Goal: Task Accomplishment & Management: Use online tool/utility

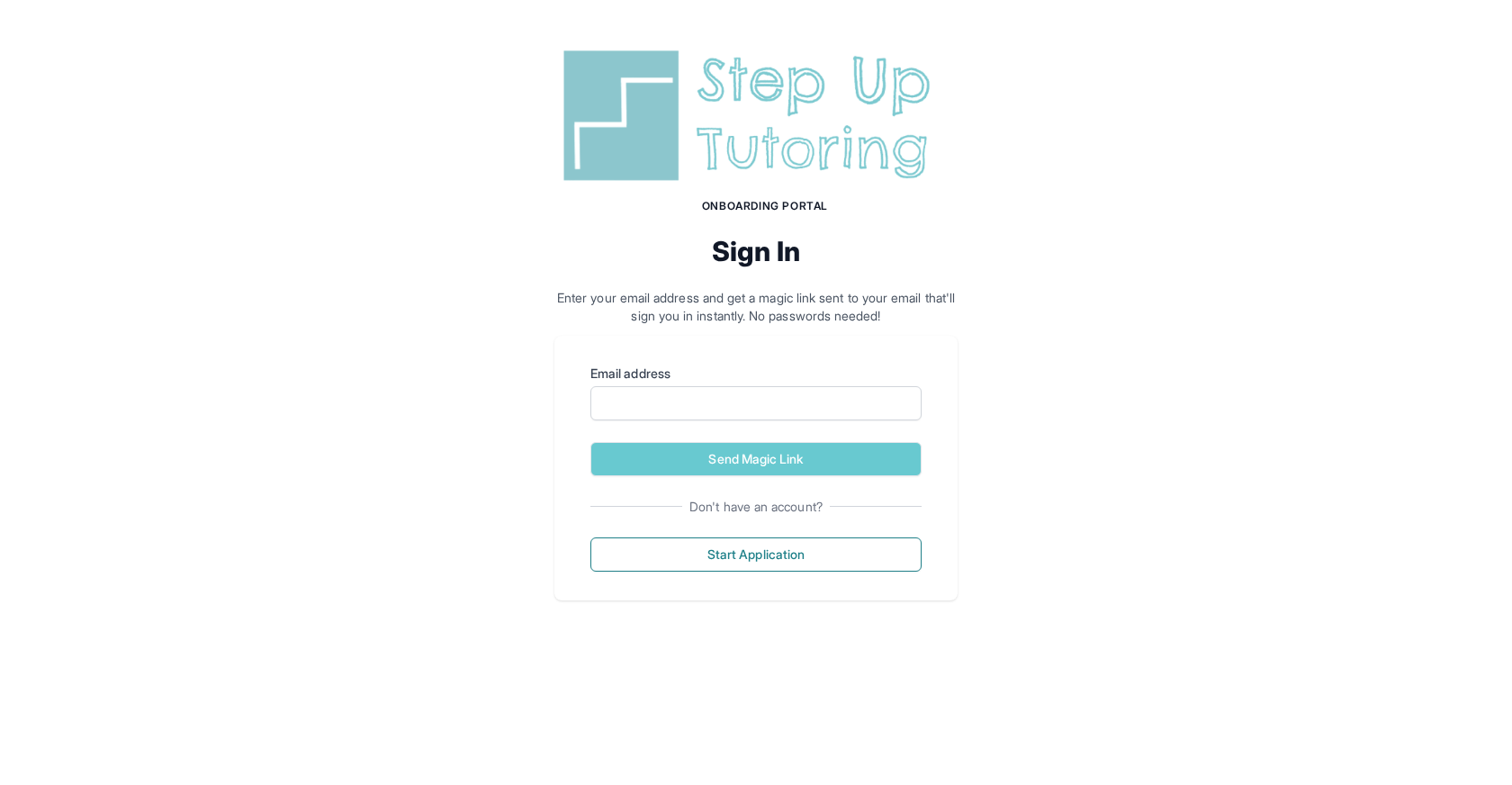
click at [767, 157] on img at bounding box center [756, 115] width 404 height 145
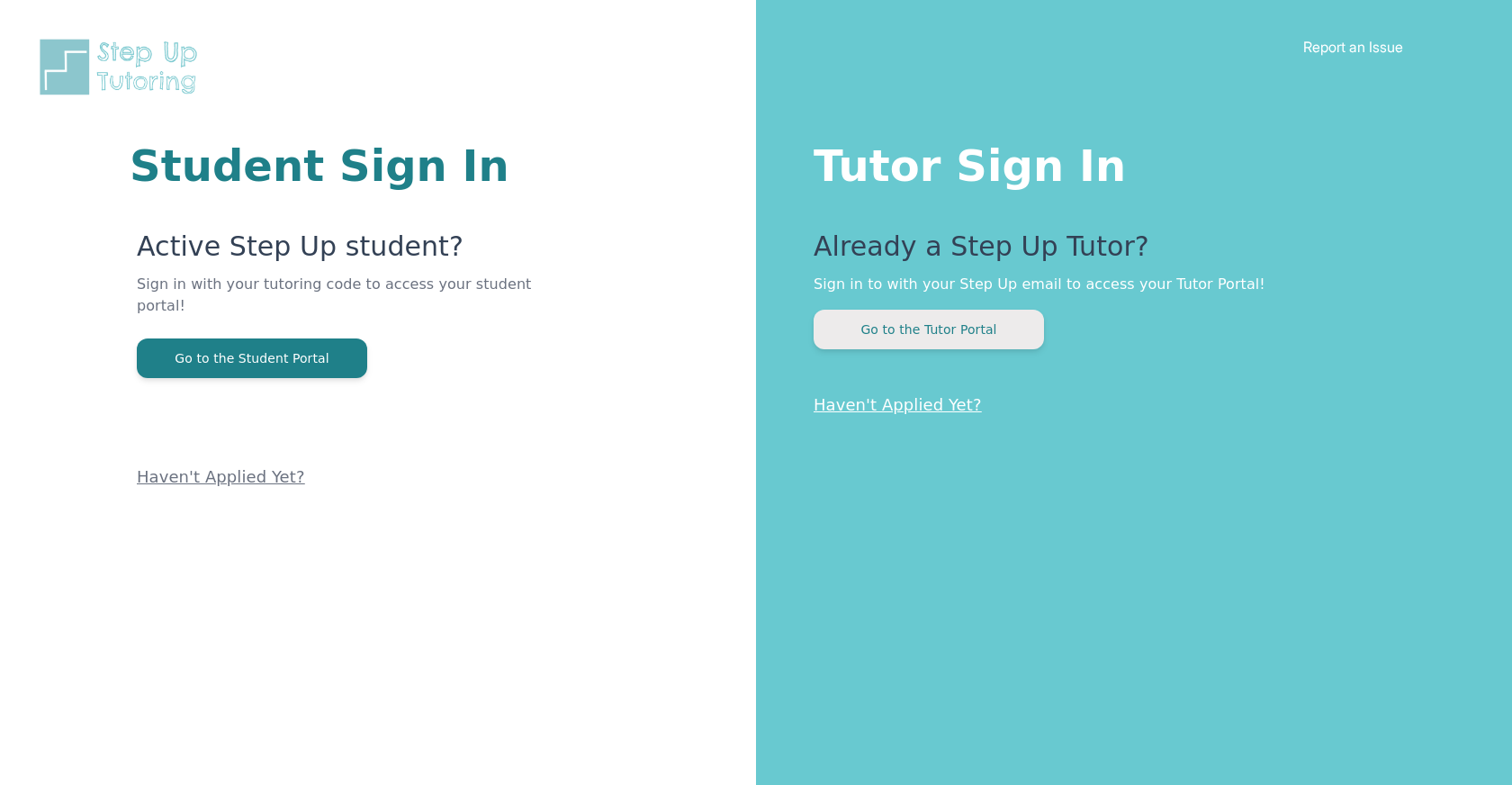
click at [895, 328] on button "Go to the Tutor Portal" at bounding box center [928, 329] width 230 height 39
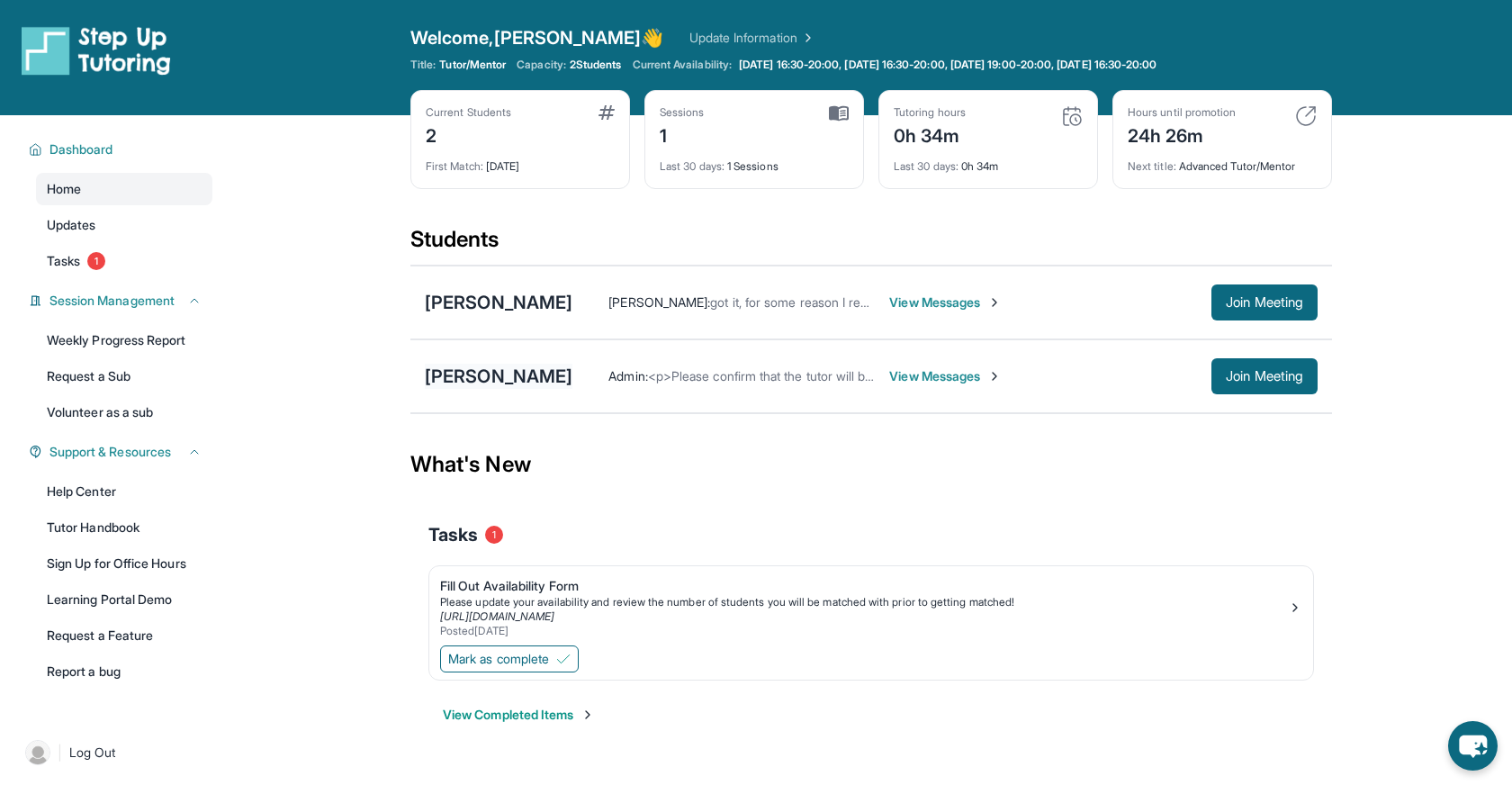
click at [508, 376] on div "[PERSON_NAME]" at bounding box center [498, 376] width 148 height 25
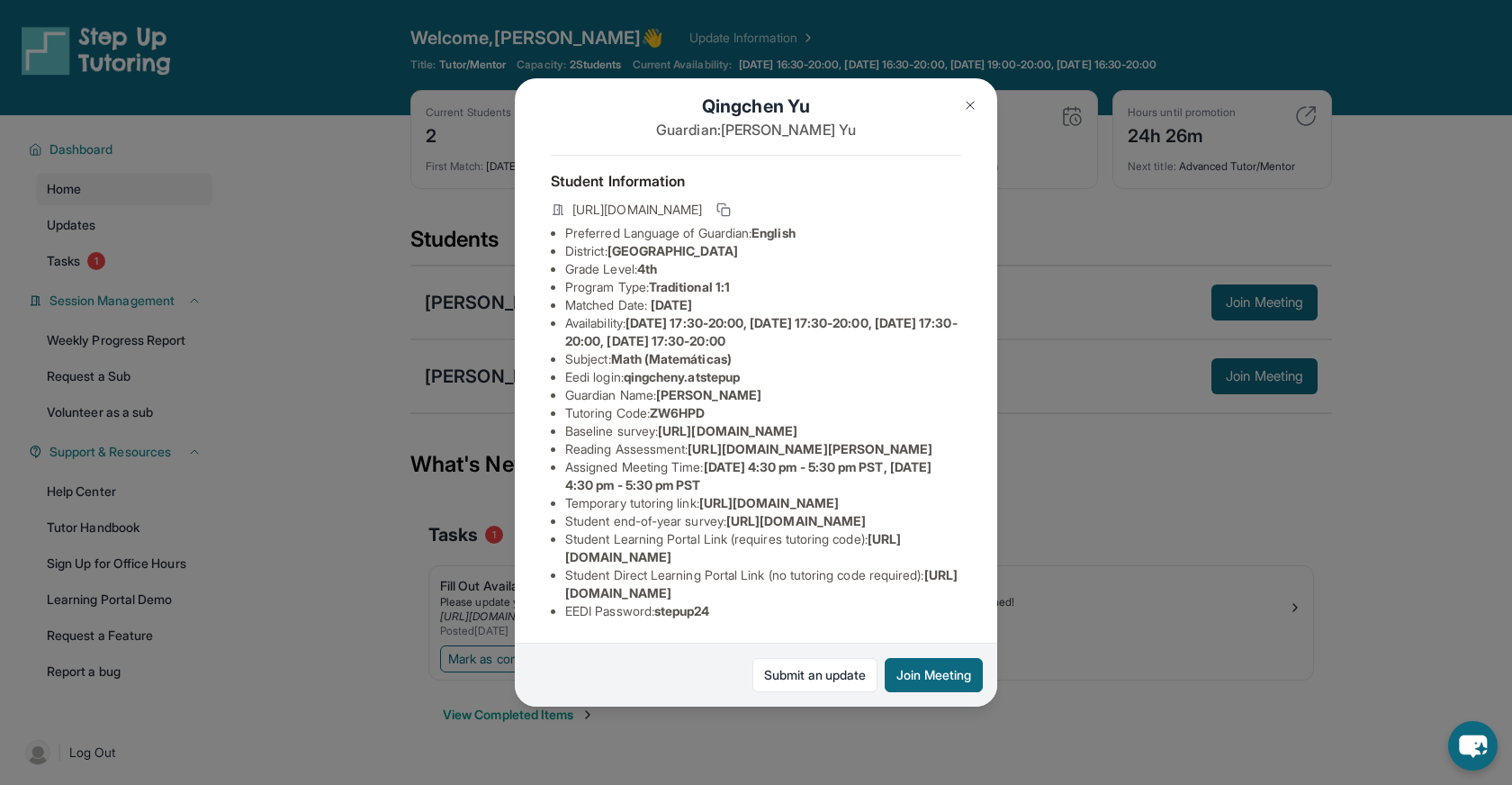
scroll to position [46, 0]
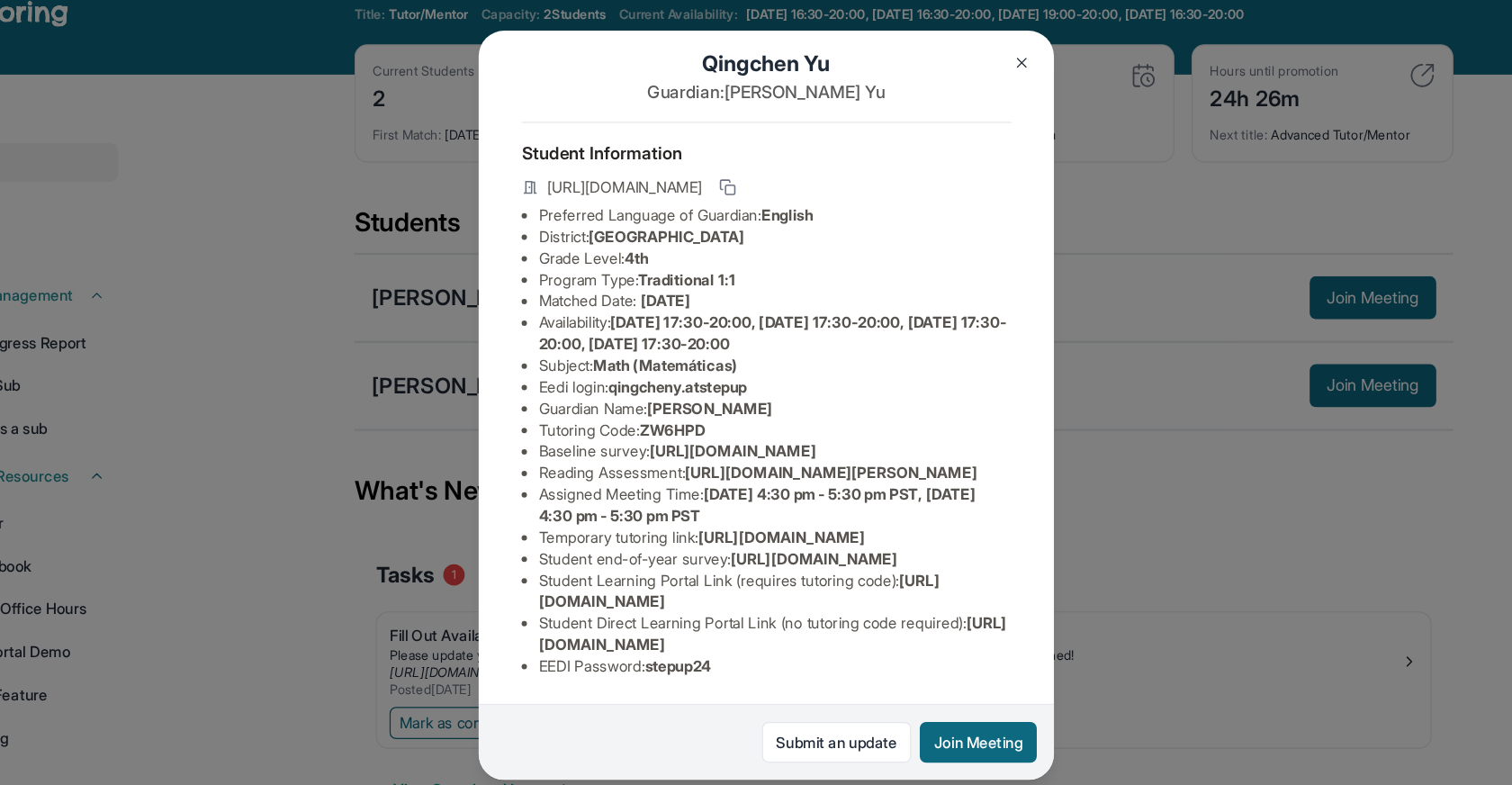
click at [702, 351] on span "Math (Matemáticas)" at bounding box center [671, 358] width 120 height 15
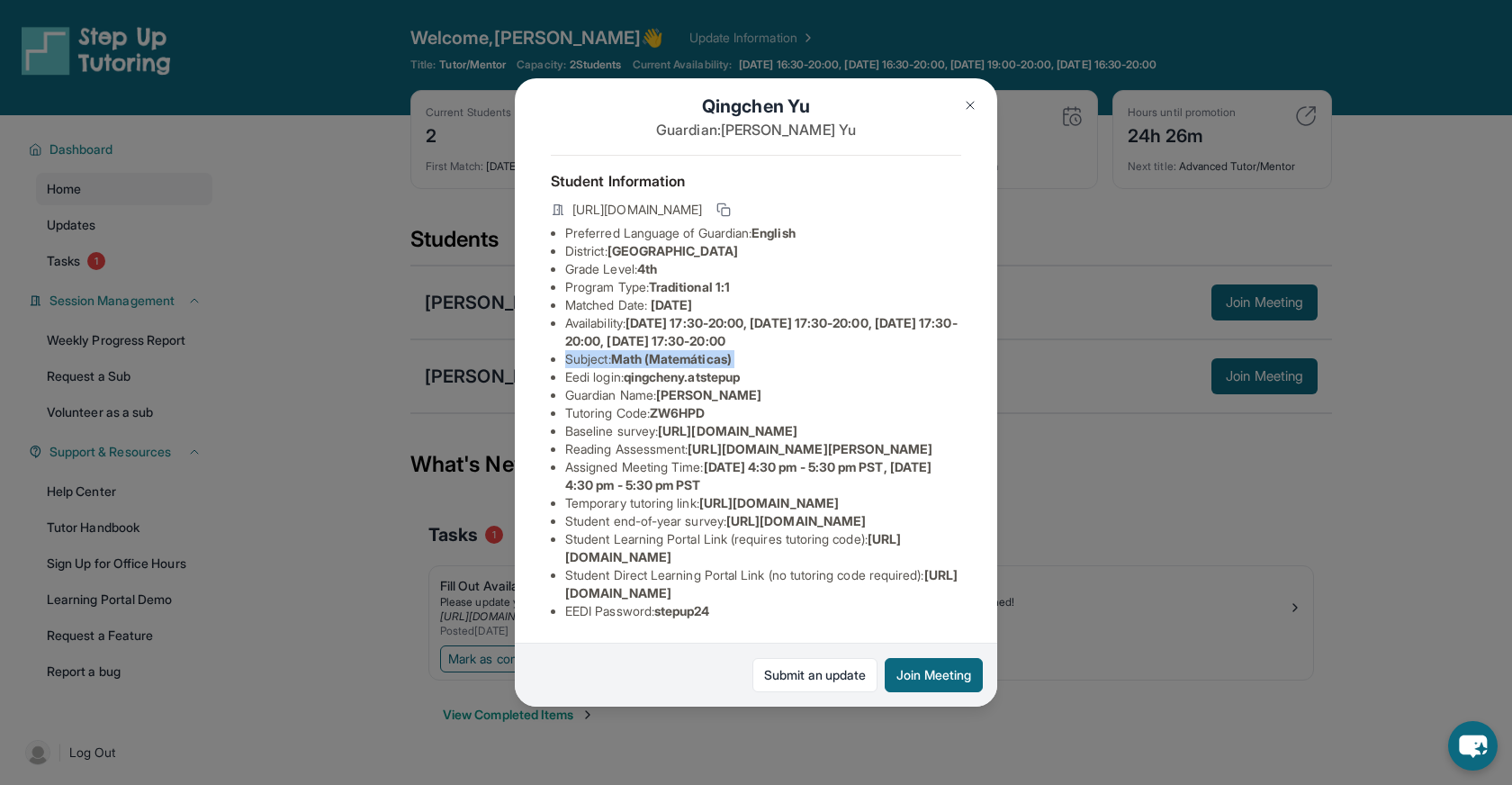
scroll to position [41, 0]
click at [648, 261] on span "4th" at bounding box center [648, 269] width 20 height 15
click at [967, 97] on button at bounding box center [971, 106] width 36 height 36
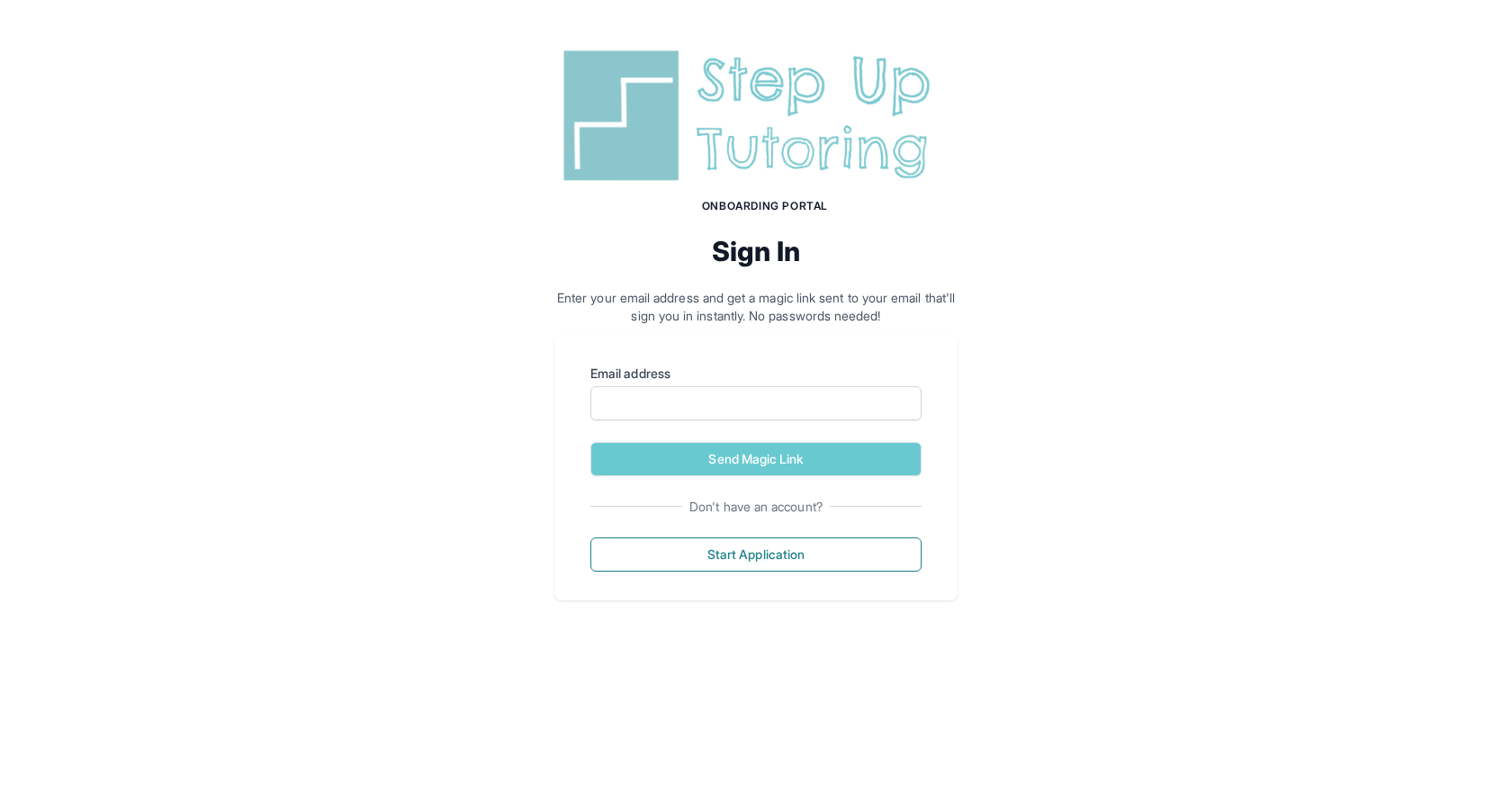
click at [719, 119] on img at bounding box center [756, 115] width 404 height 145
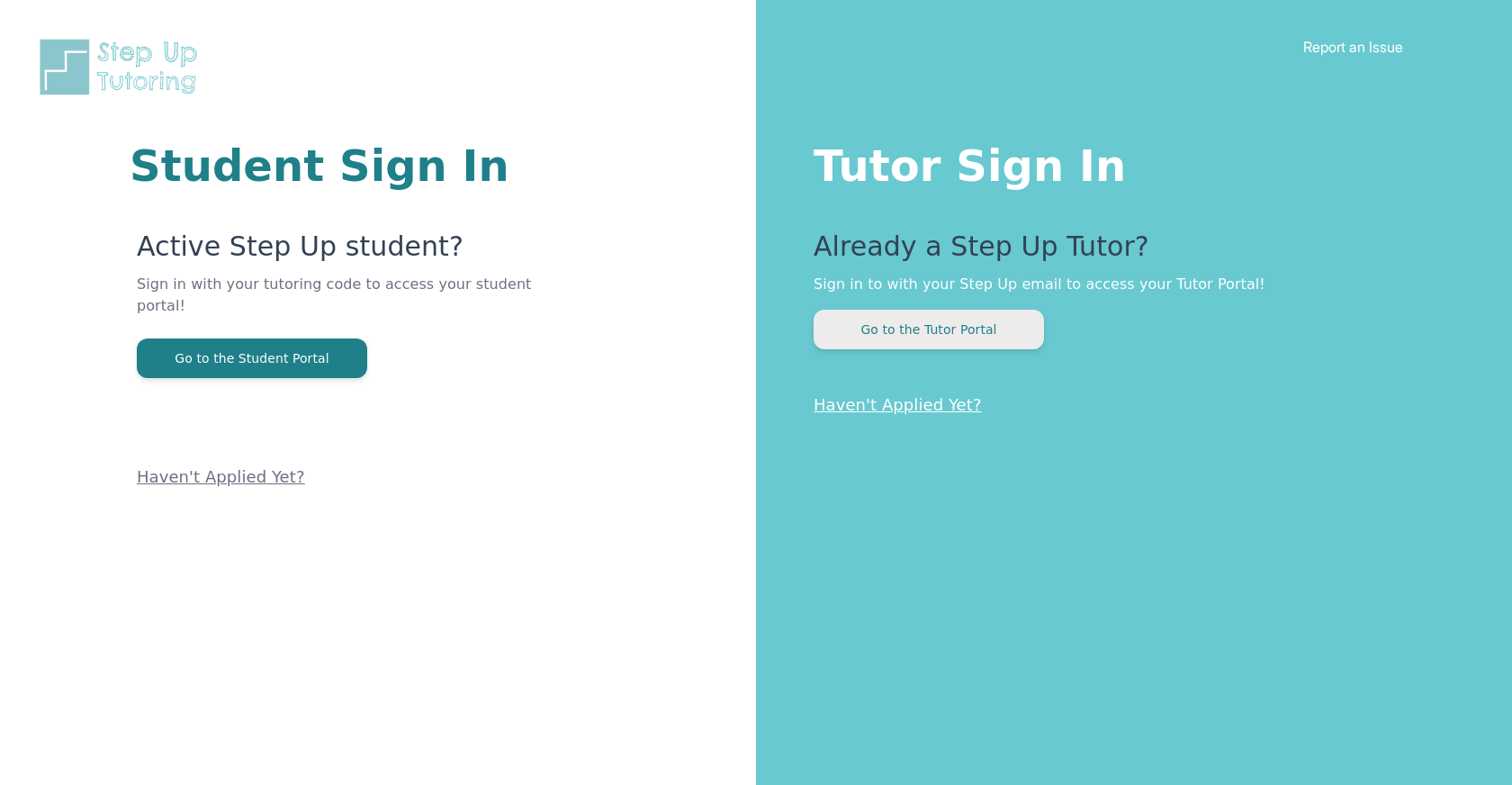
click at [894, 329] on button "Go to the Tutor Portal" at bounding box center [928, 329] width 230 height 39
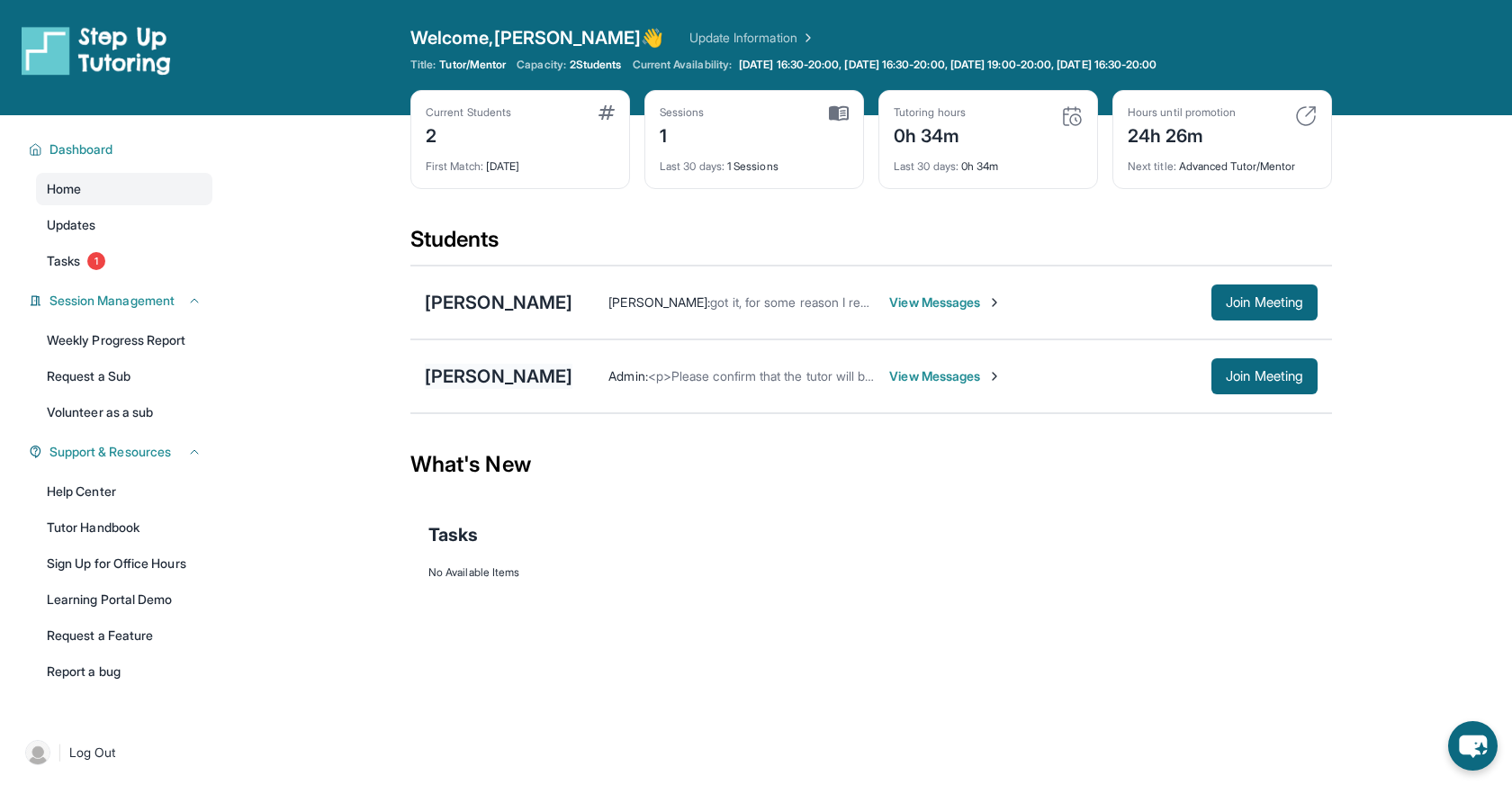
click at [504, 364] on div "[PERSON_NAME]" at bounding box center [498, 376] width 148 height 25
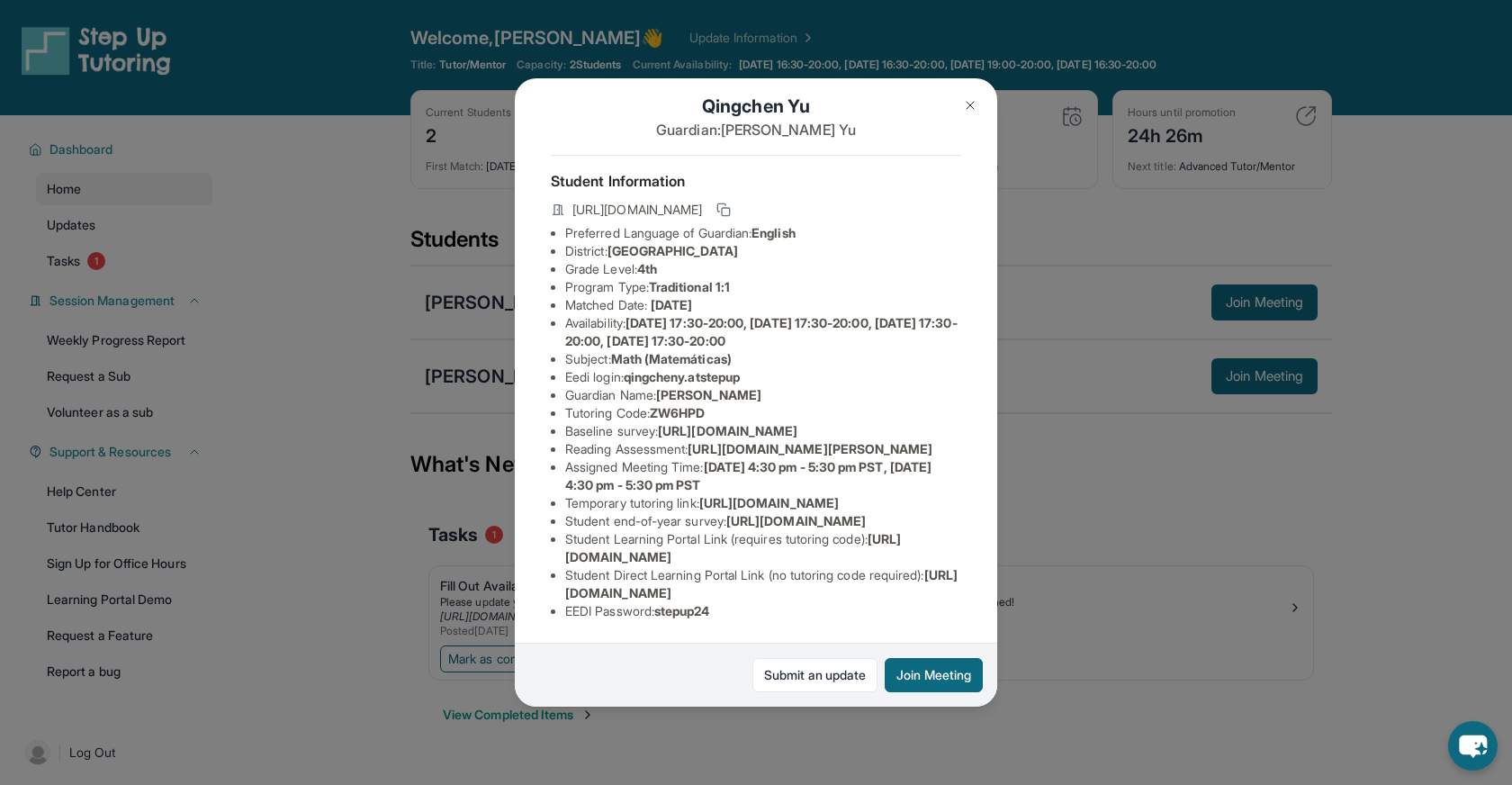
scroll to position [200, 0]
